Goal: Information Seeking & Learning: Learn about a topic

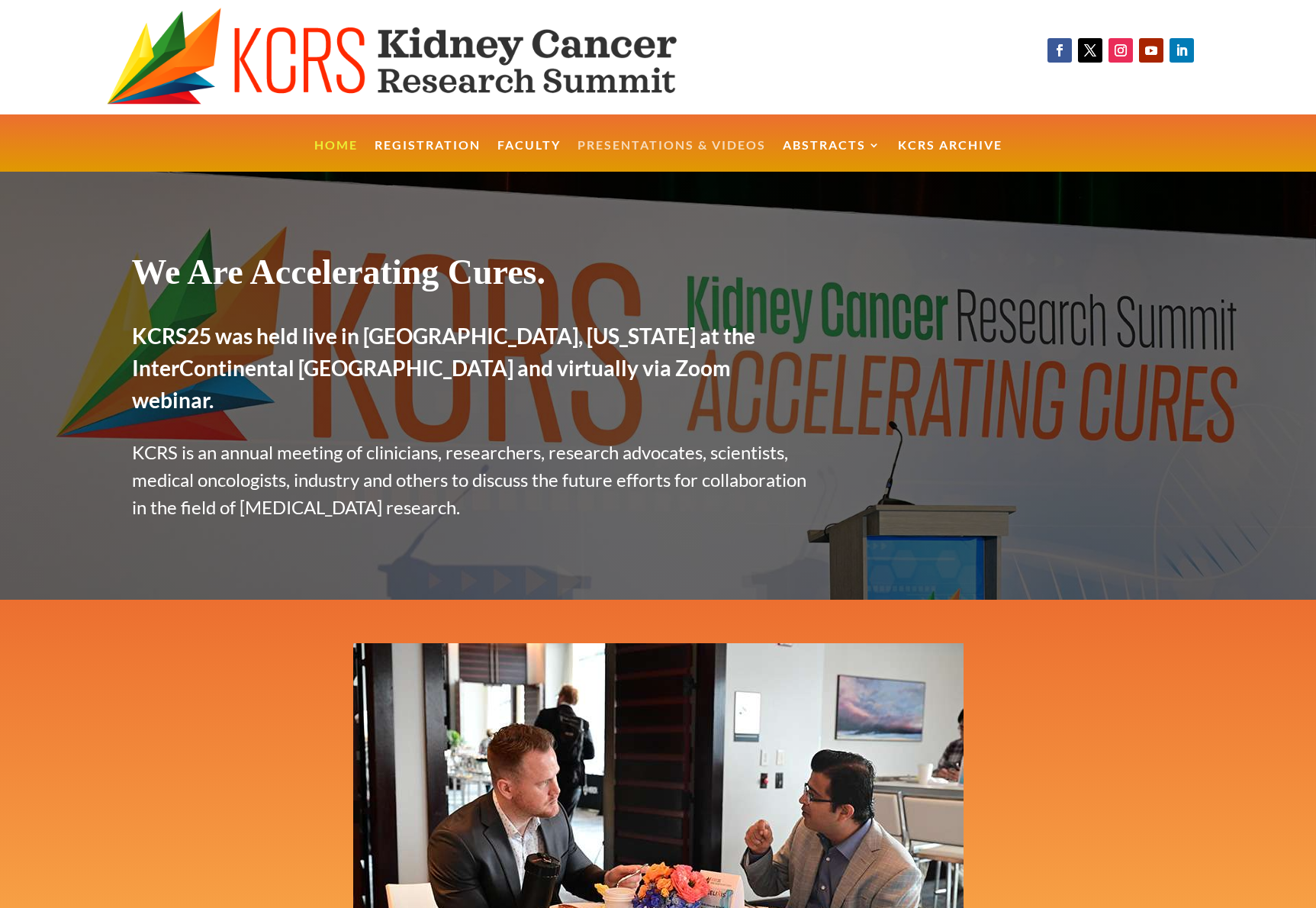
click at [641, 141] on link "Presentations & Videos" at bounding box center [672, 156] width 189 height 33
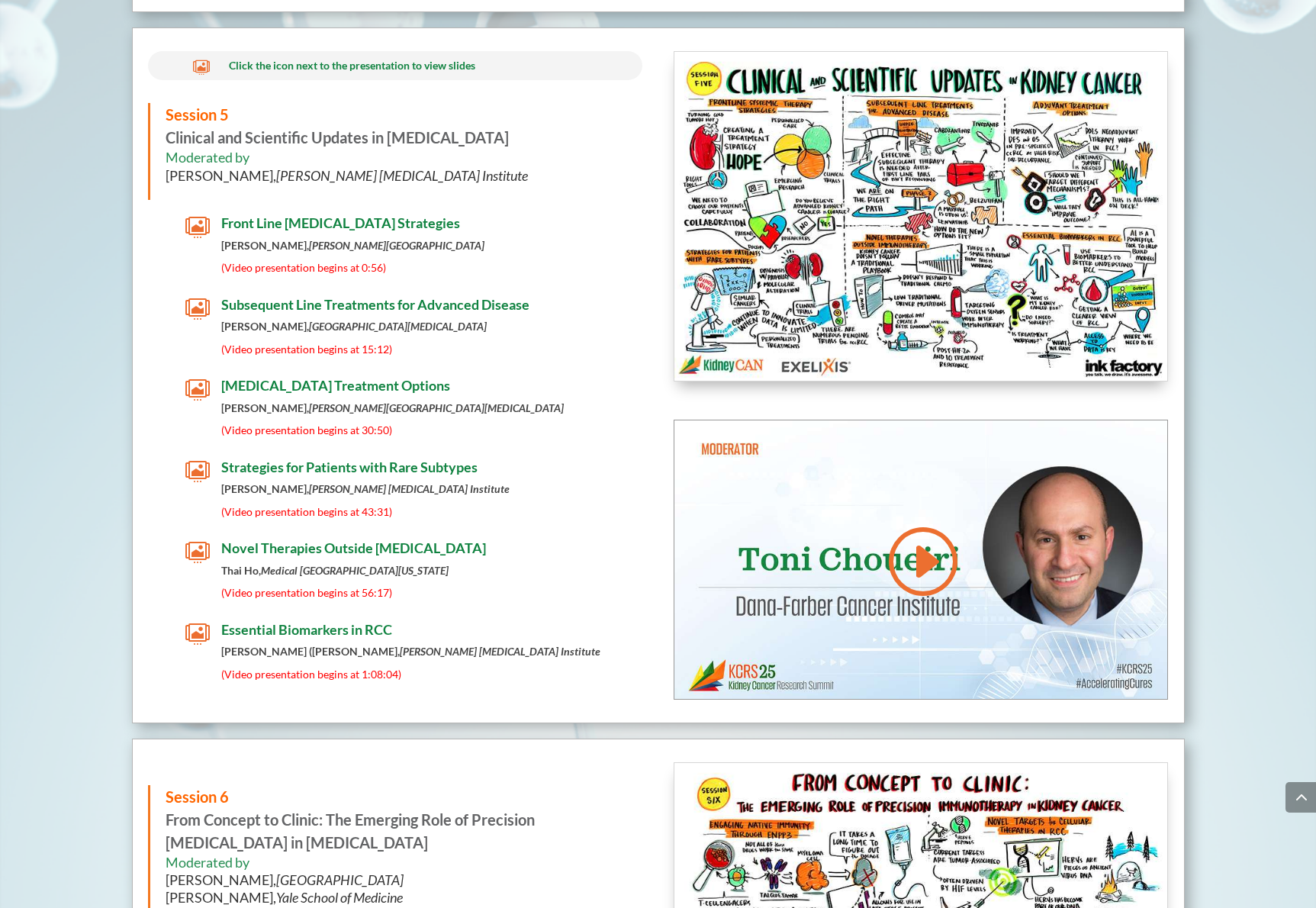
scroll to position [6248, 0]
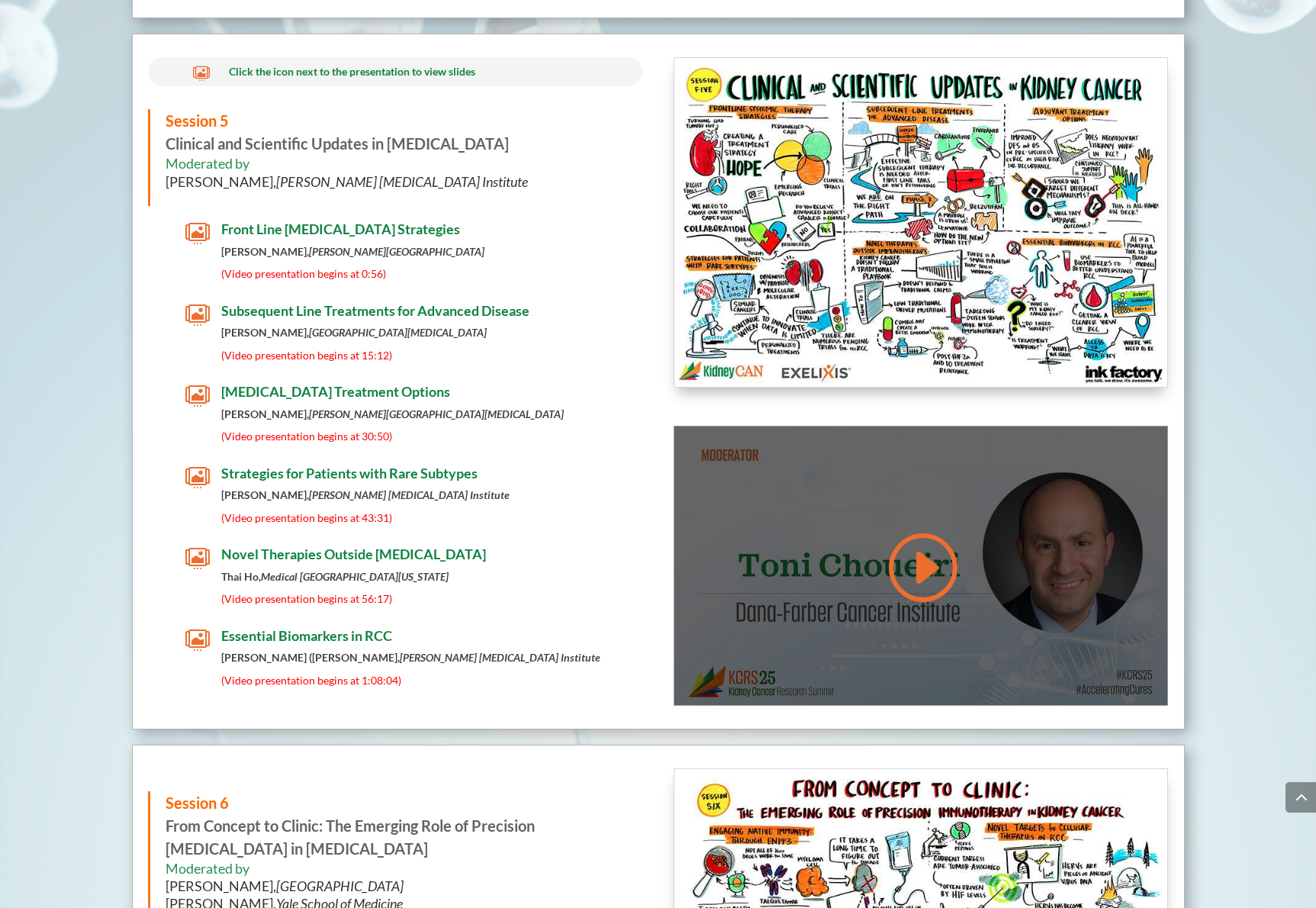
click at [898, 529] on link at bounding box center [921, 567] width 73 height 77
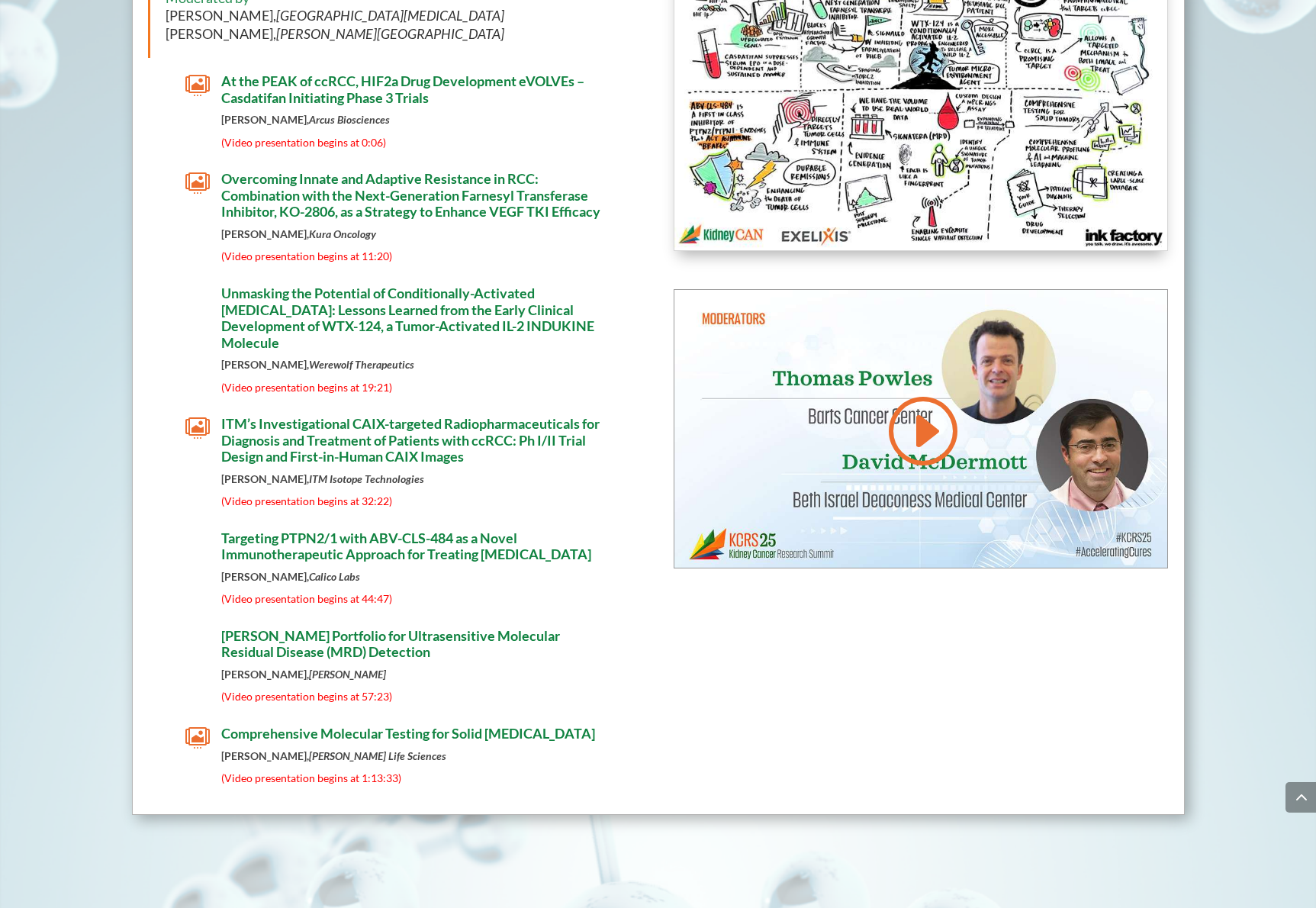
scroll to position [8688, 0]
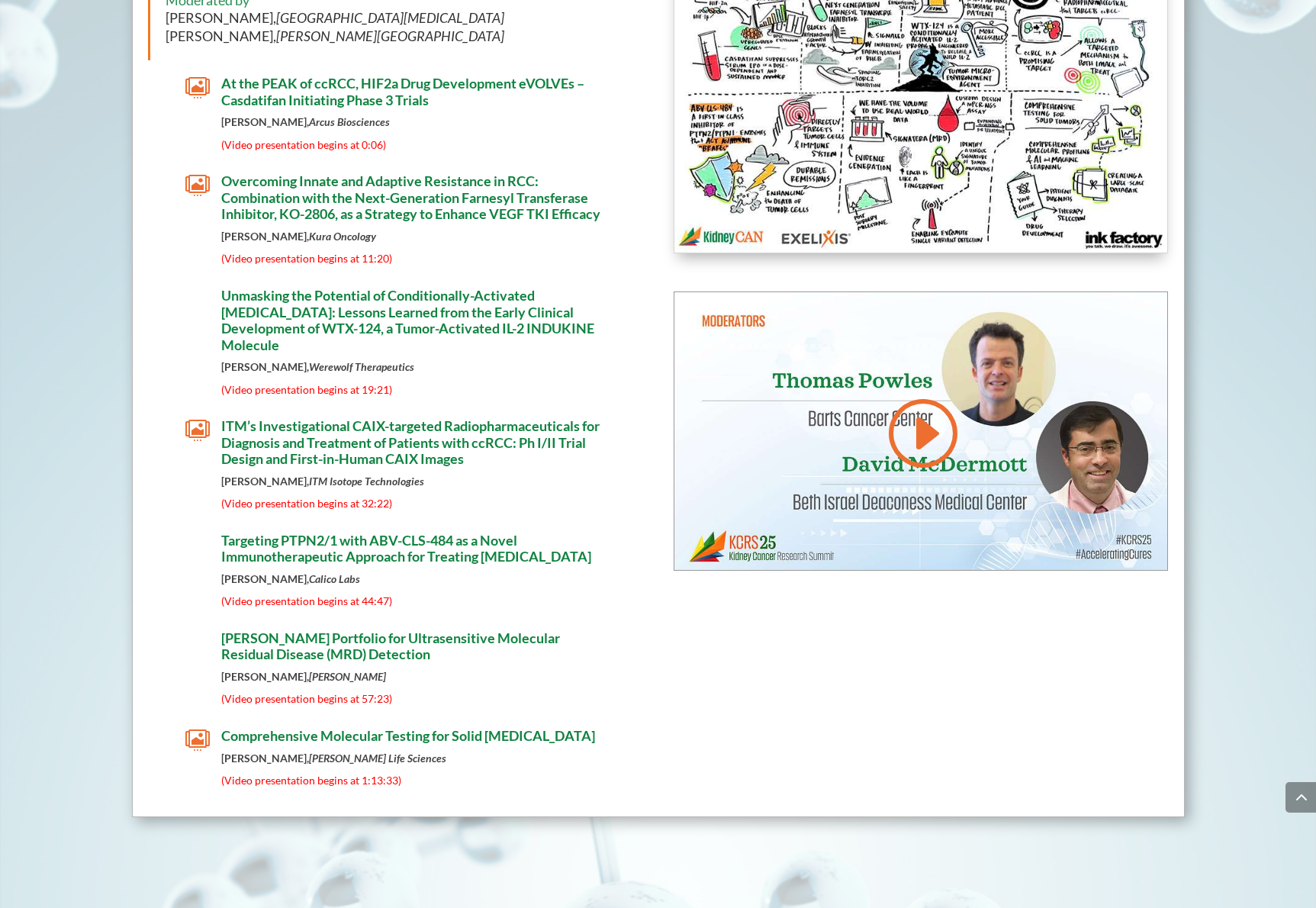
click at [407, 87] on span "At the PEAK of ccRCC, HIF2a Drug Development eVOLVEs – Casdatifan Initiating Ph…" at bounding box center [403, 91] width 363 height 33
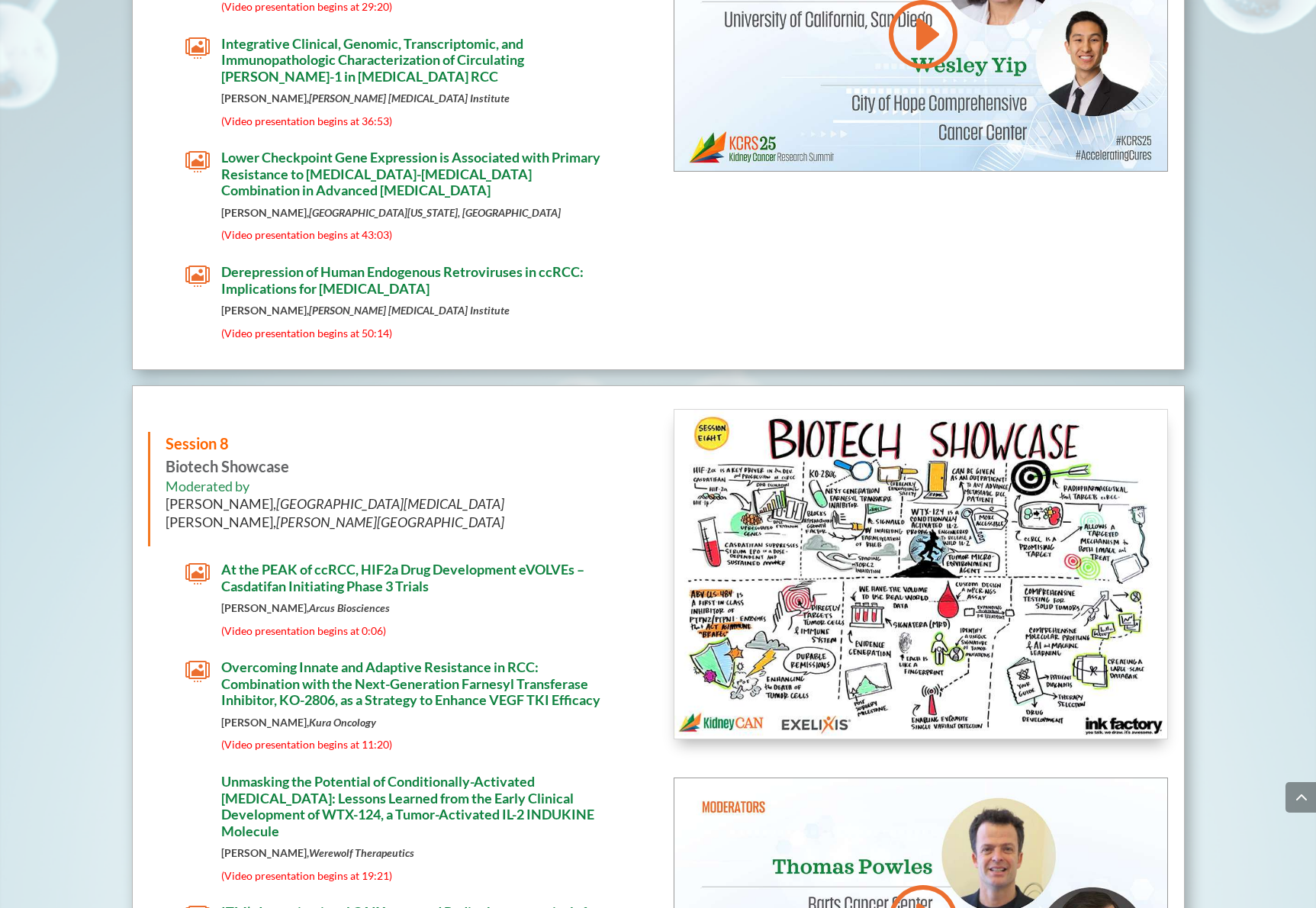
scroll to position [8200, 0]
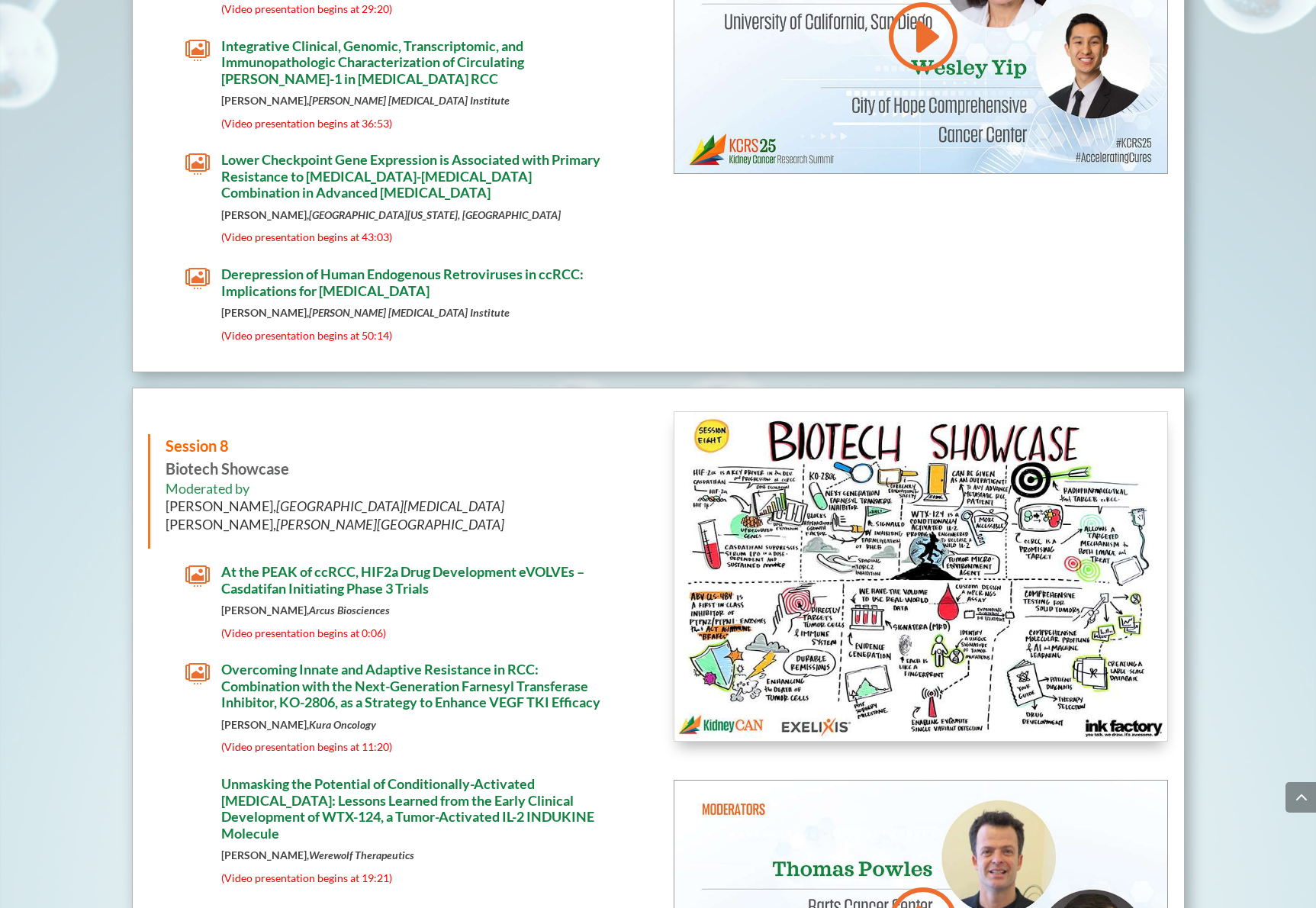
click at [894, 547] on img at bounding box center [922, 577] width 494 height 329
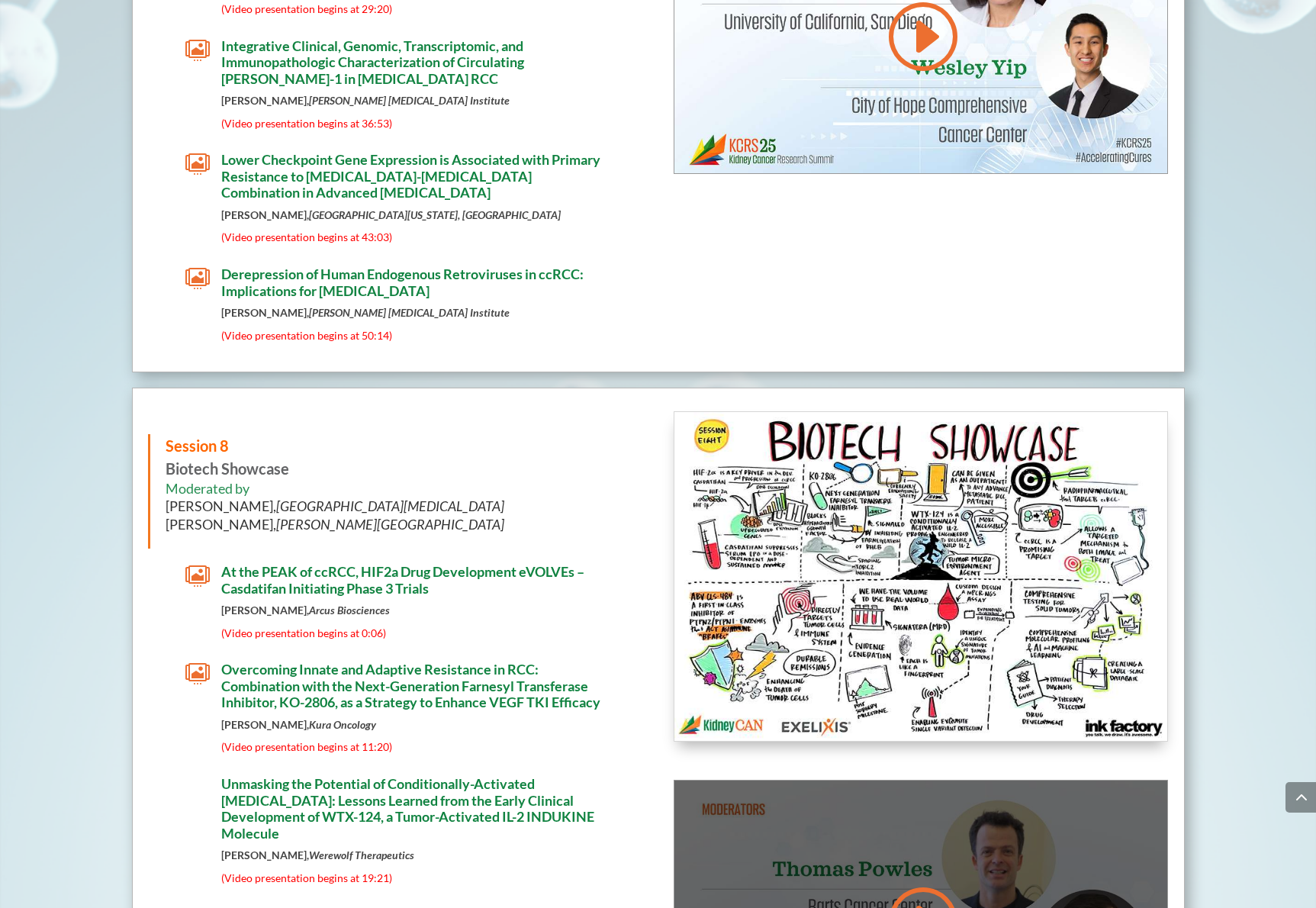
click at [867, 801] on div at bounding box center [922, 919] width 494 height 278
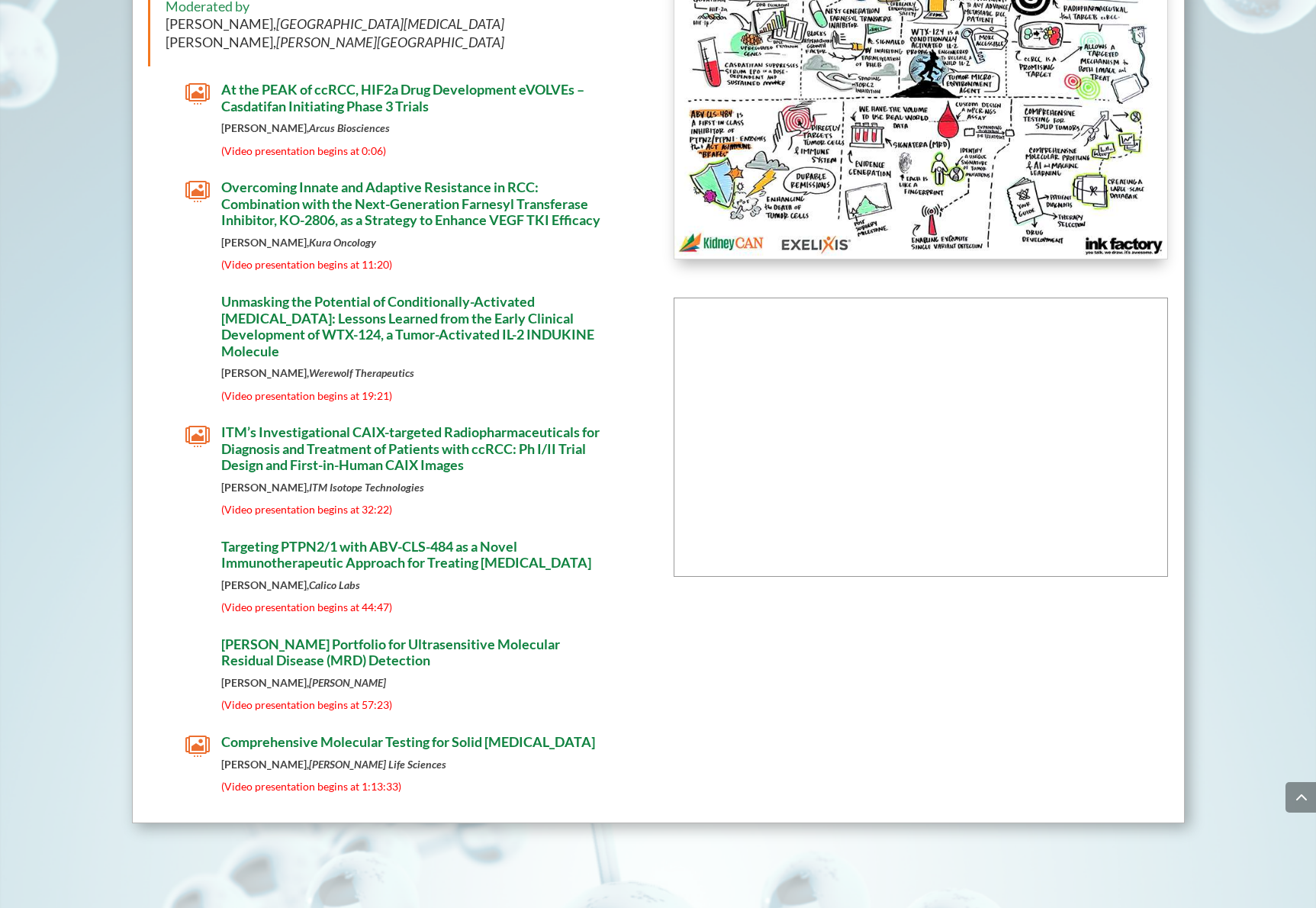
scroll to position [8673, 0]
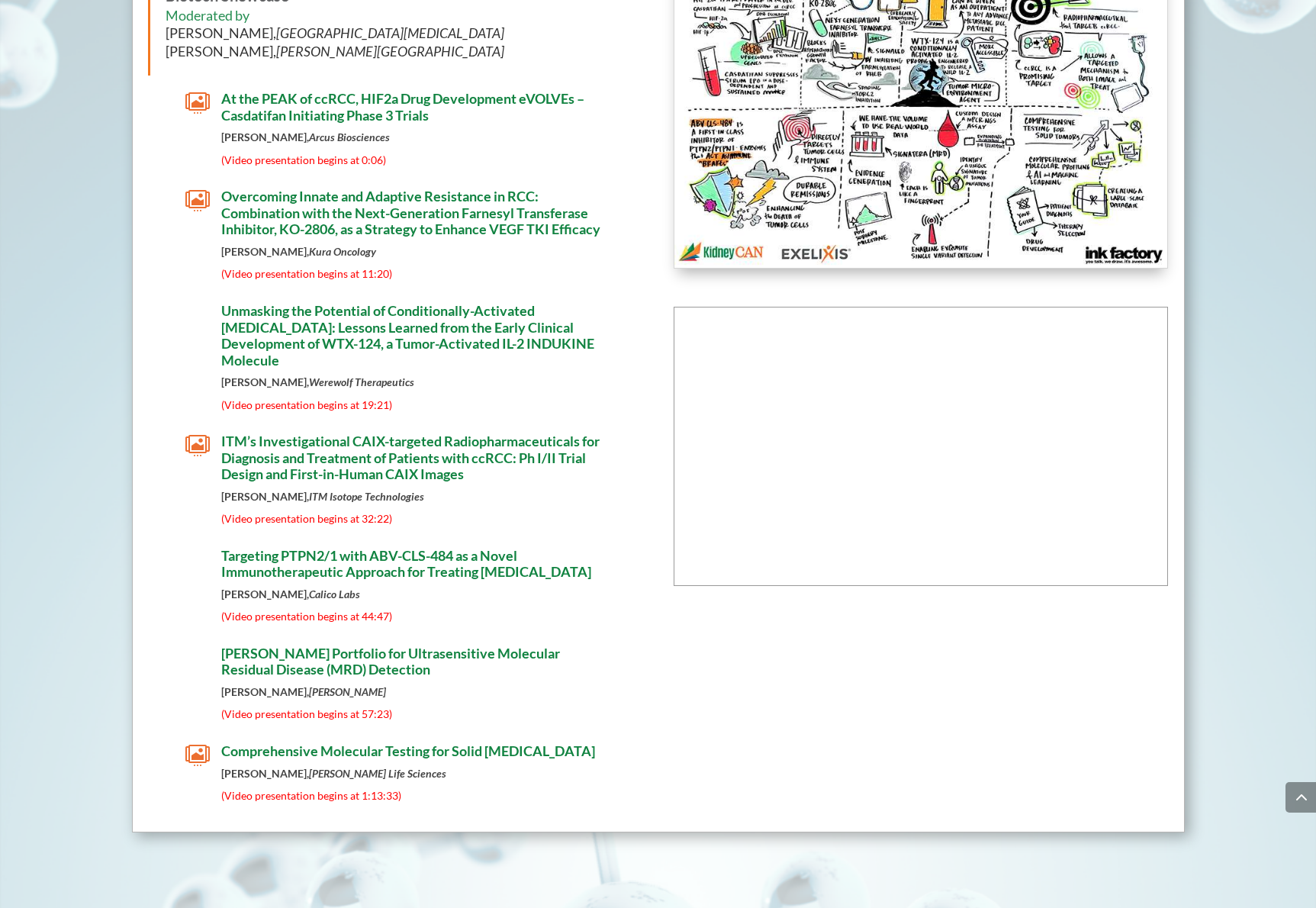
click at [433, 90] on span "At the PEAK of ccRCC, HIF2a Drug Development eVOLVEs – Casdatifan Initiating Ph…" at bounding box center [403, 106] width 363 height 33
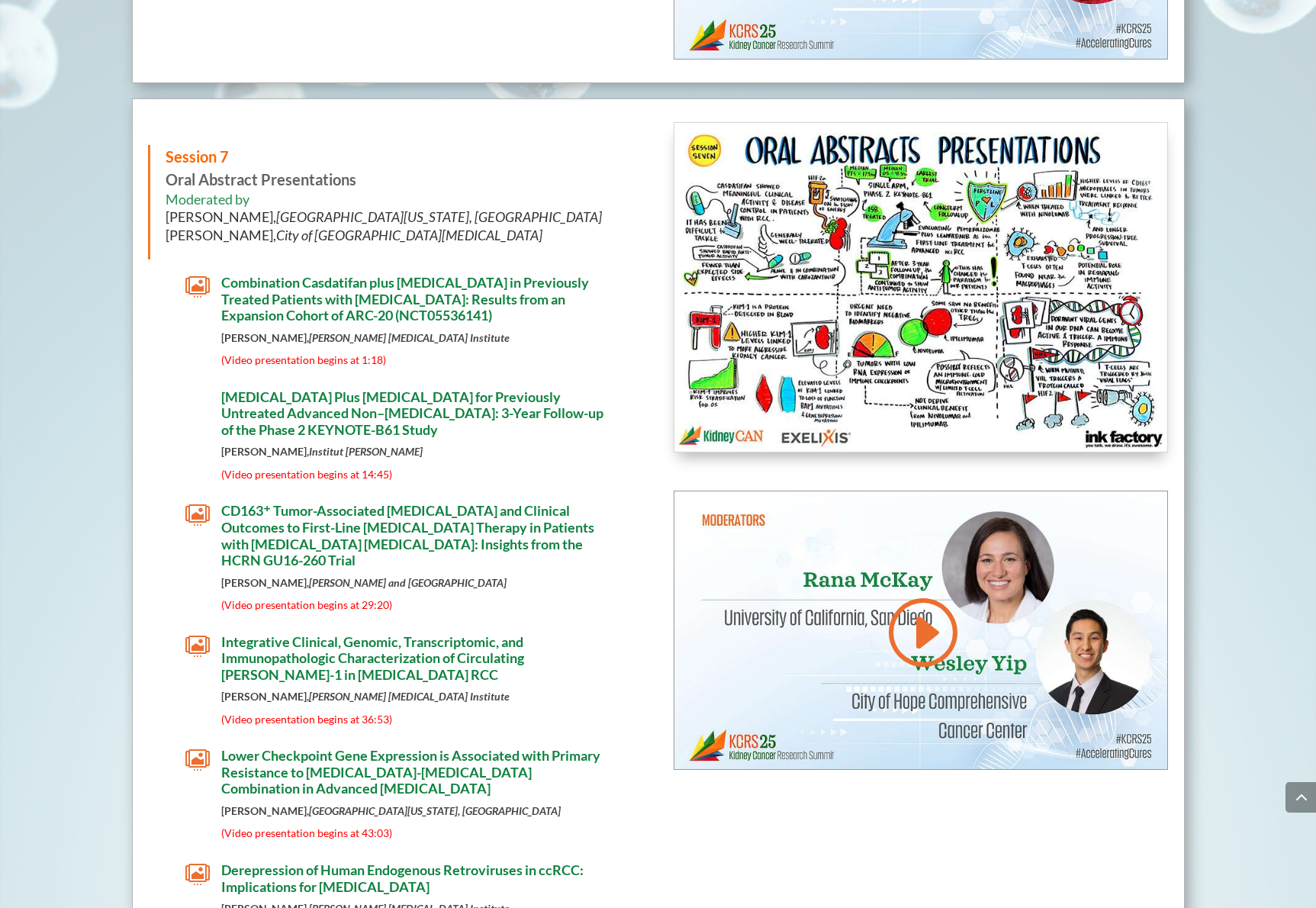
scroll to position [7602, 0]
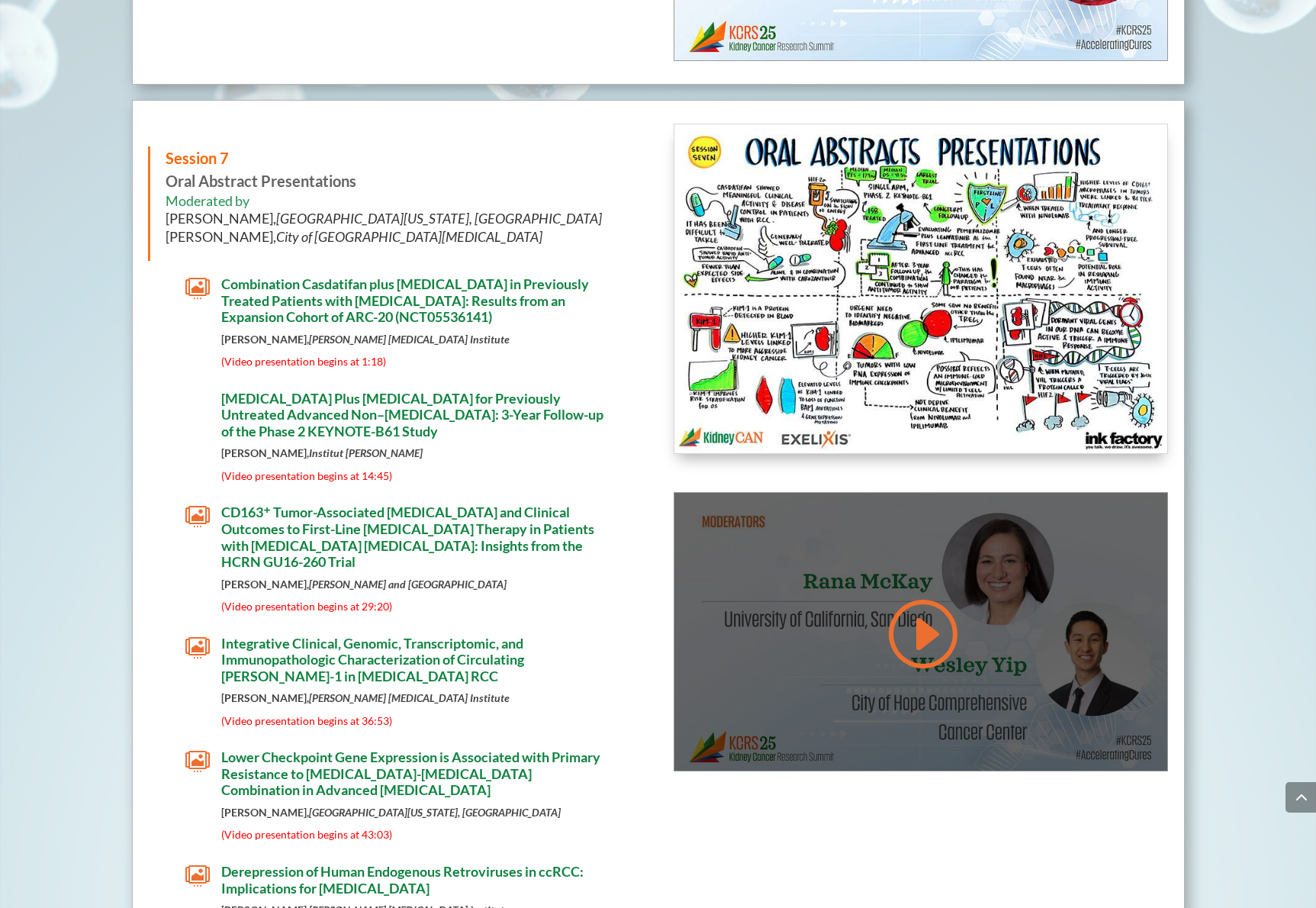
click at [901, 604] on link at bounding box center [921, 633] width 73 height 77
